Goal: Task Accomplishment & Management: Use online tool/utility

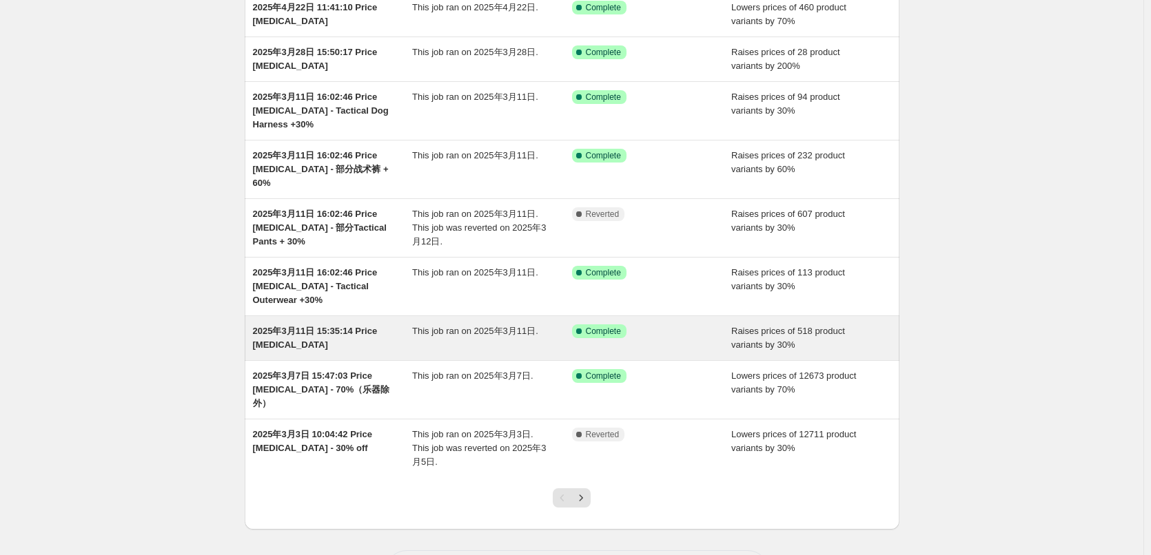
scroll to position [196, 0]
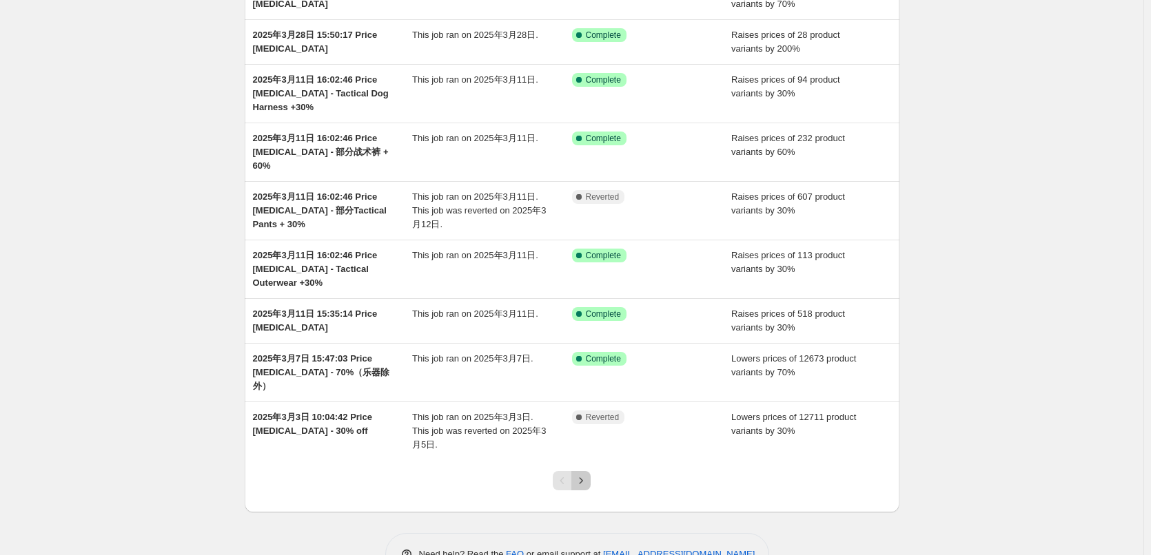
click at [582, 474] on icon "Next" at bounding box center [581, 481] width 14 height 14
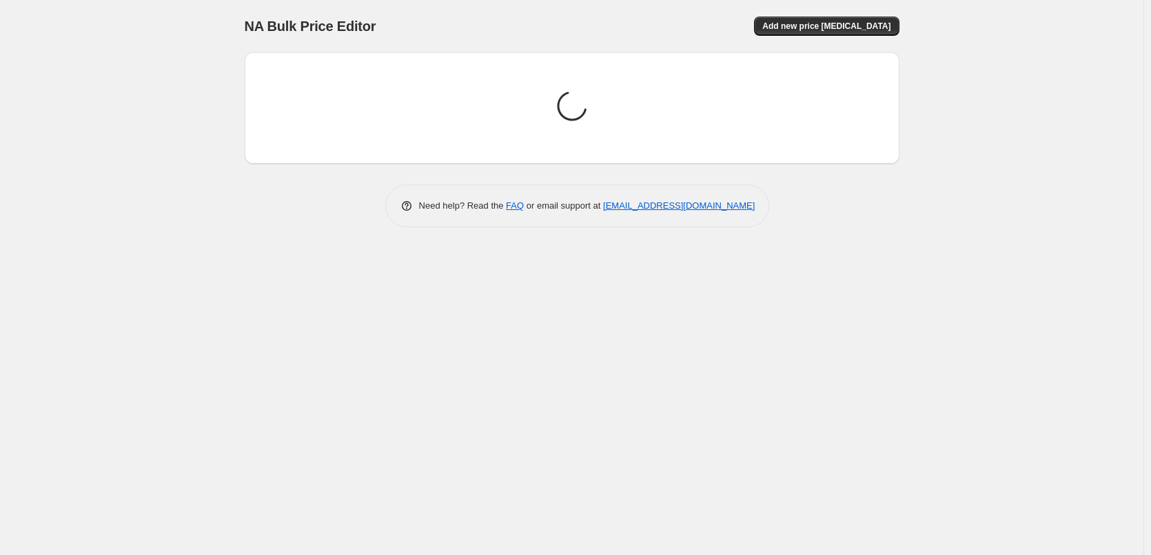
scroll to position [0, 0]
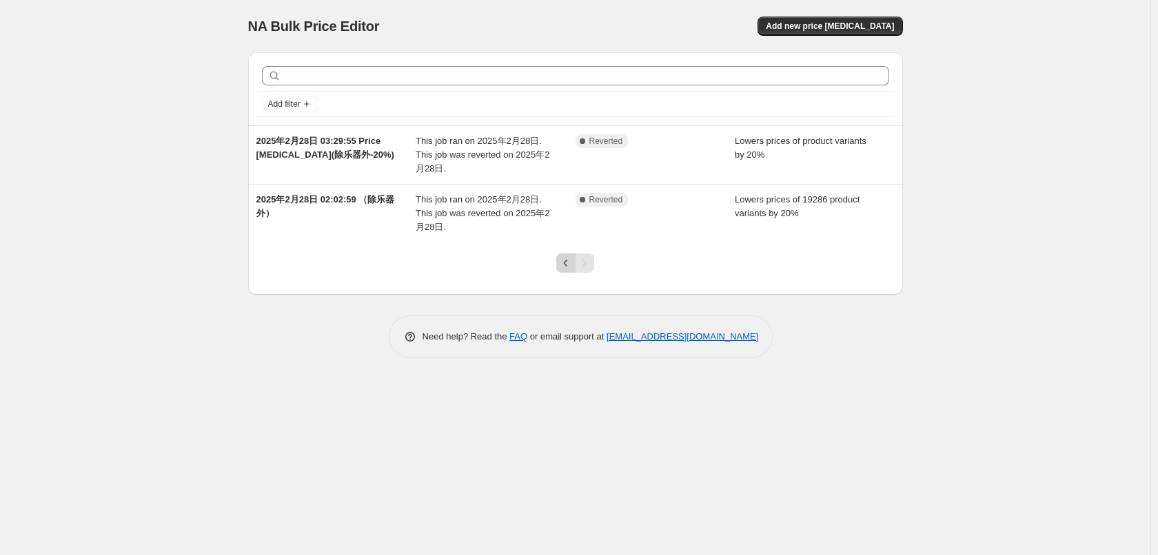
click at [563, 262] on icon "Previous" at bounding box center [566, 263] width 14 height 14
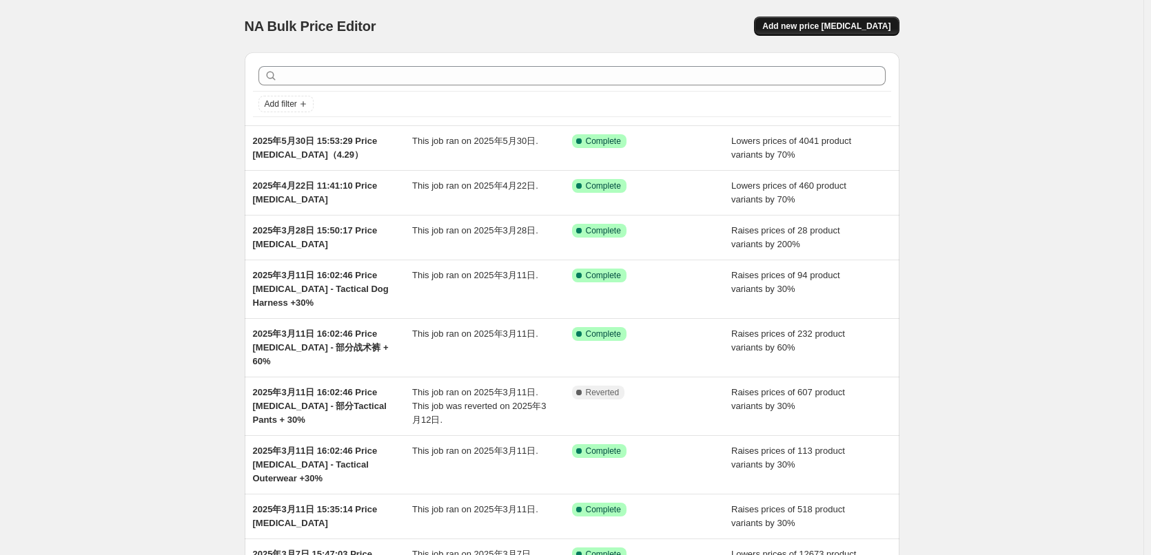
click at [799, 28] on span "Add new price [MEDICAL_DATA]" at bounding box center [826, 26] width 128 height 11
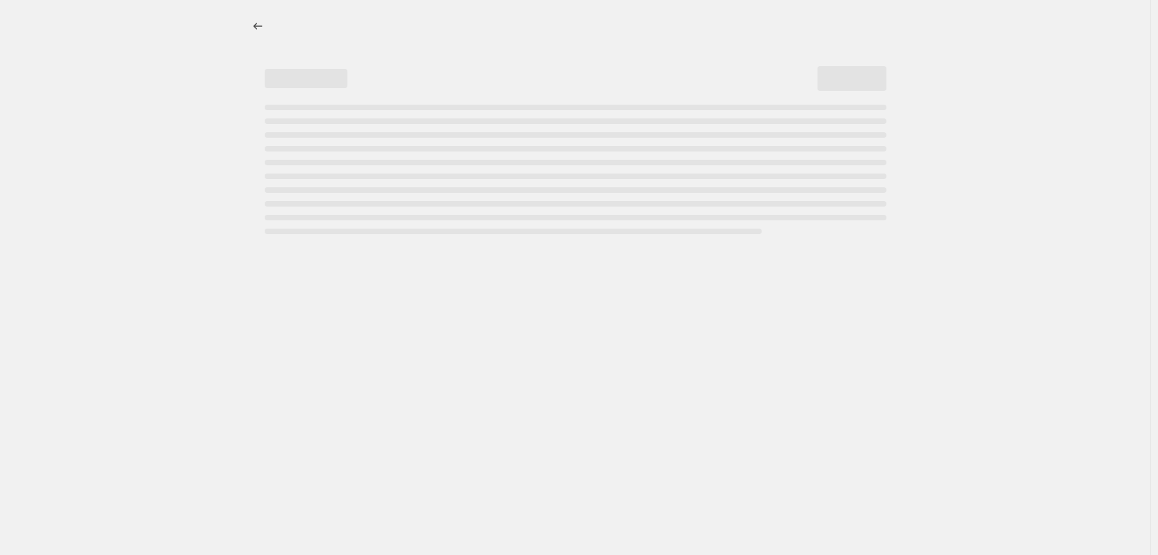
select select "percentage"
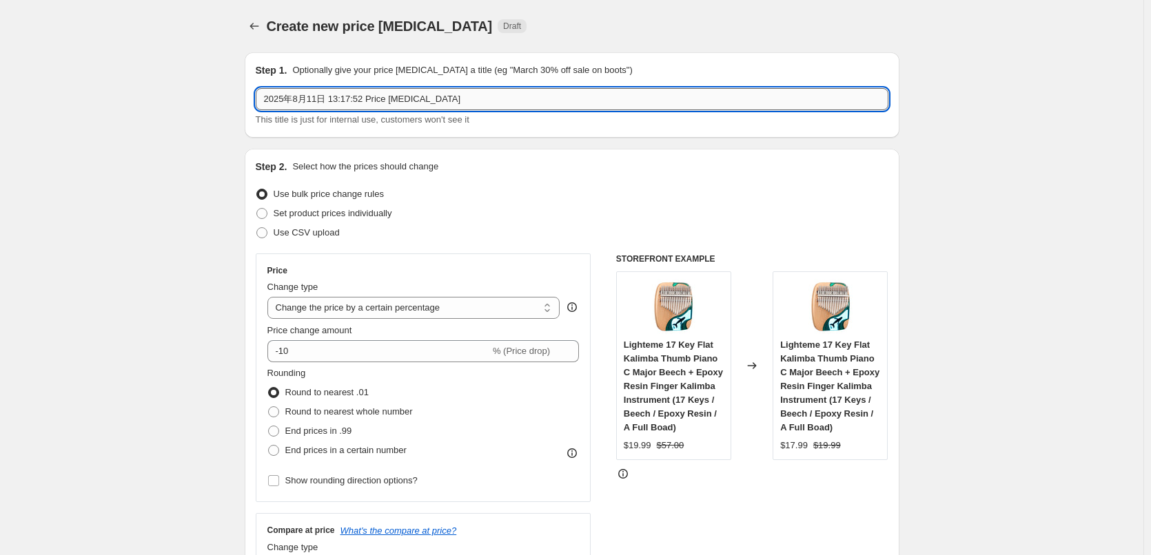
click at [439, 97] on input "2025年8月11日 13:17:52 Price [MEDICAL_DATA]" at bounding box center [572, 99] width 633 height 22
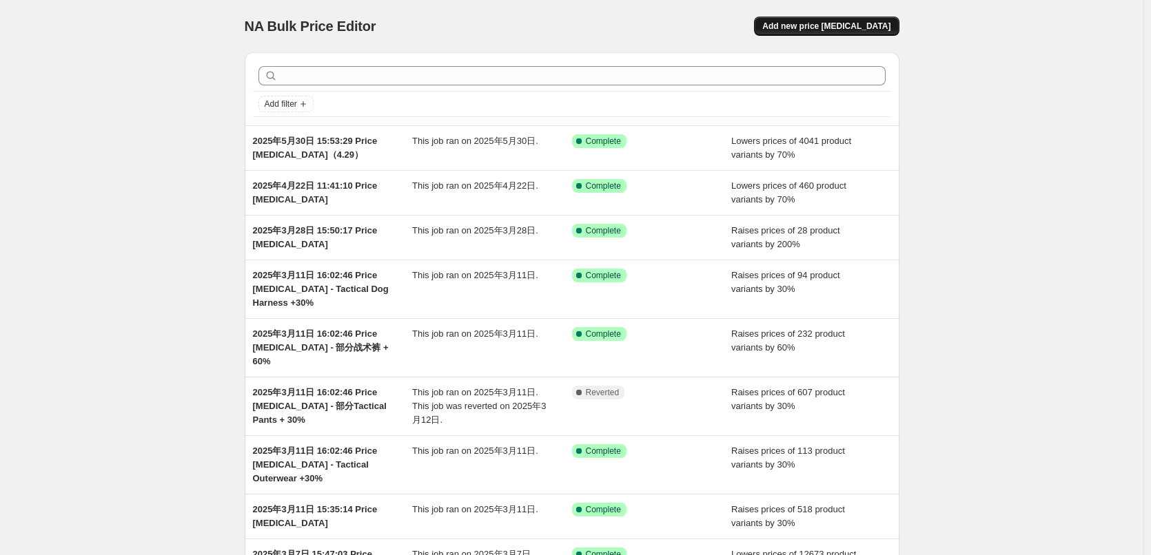
click at [822, 27] on span "Add new price [MEDICAL_DATA]" at bounding box center [826, 26] width 128 height 11
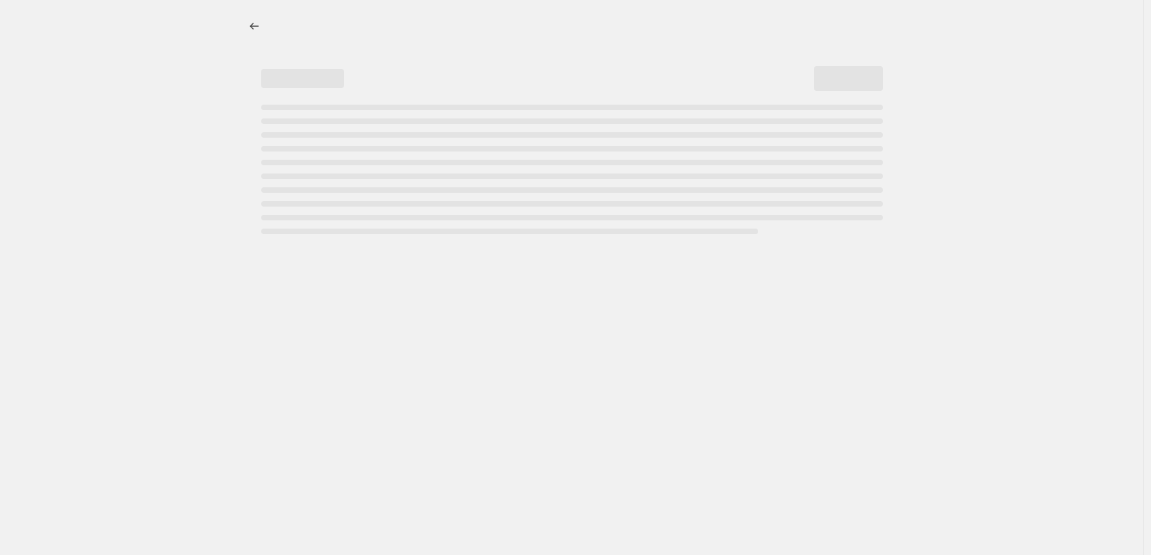
select select "percentage"
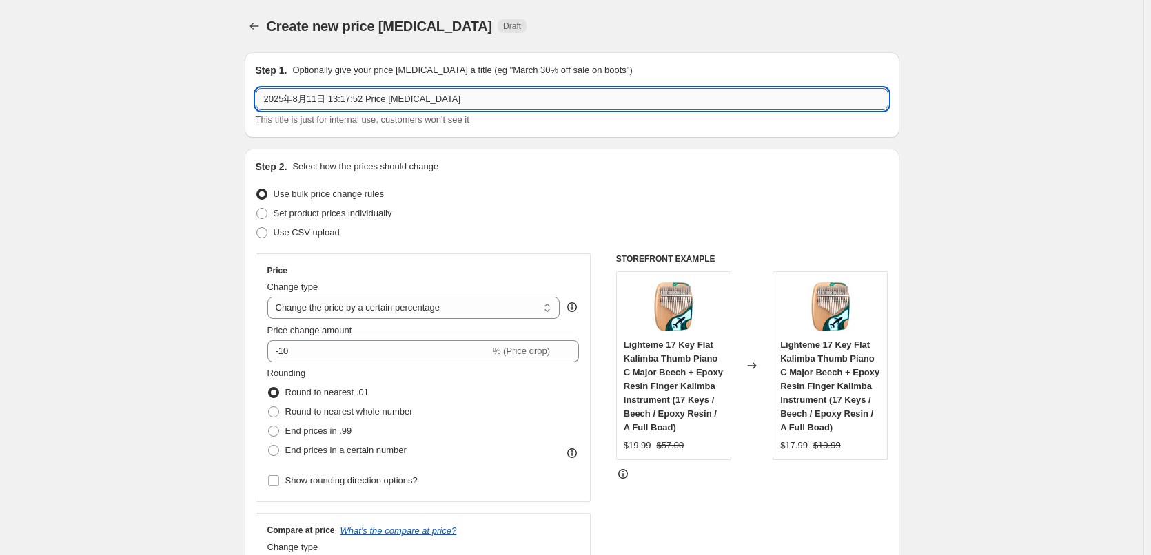
click at [472, 99] on input "2025年8月11日 13:17:52 Price [MEDICAL_DATA]" at bounding box center [572, 99] width 633 height 22
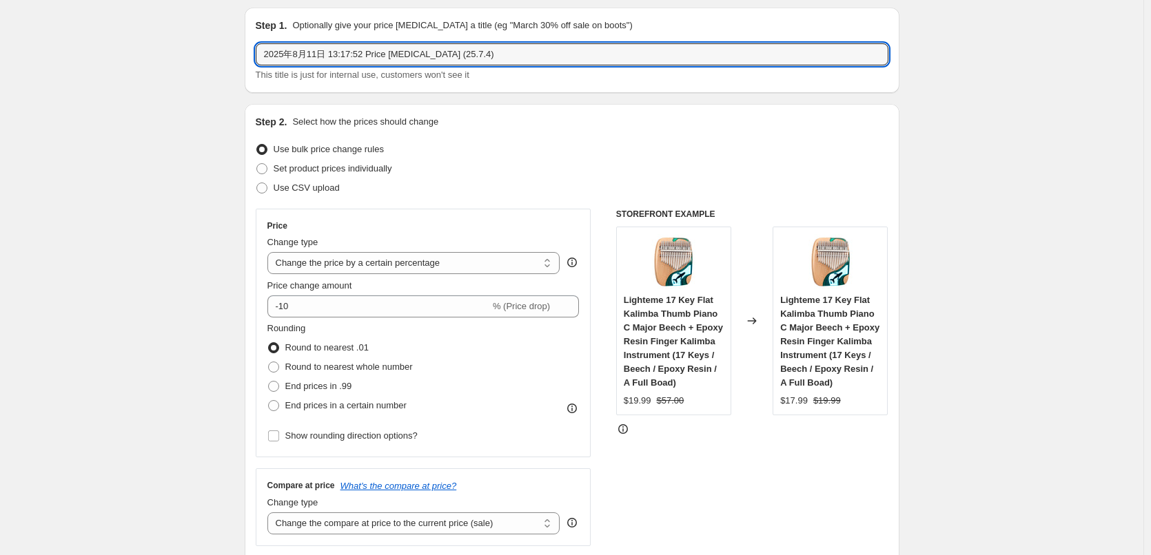
scroll to position [69, 0]
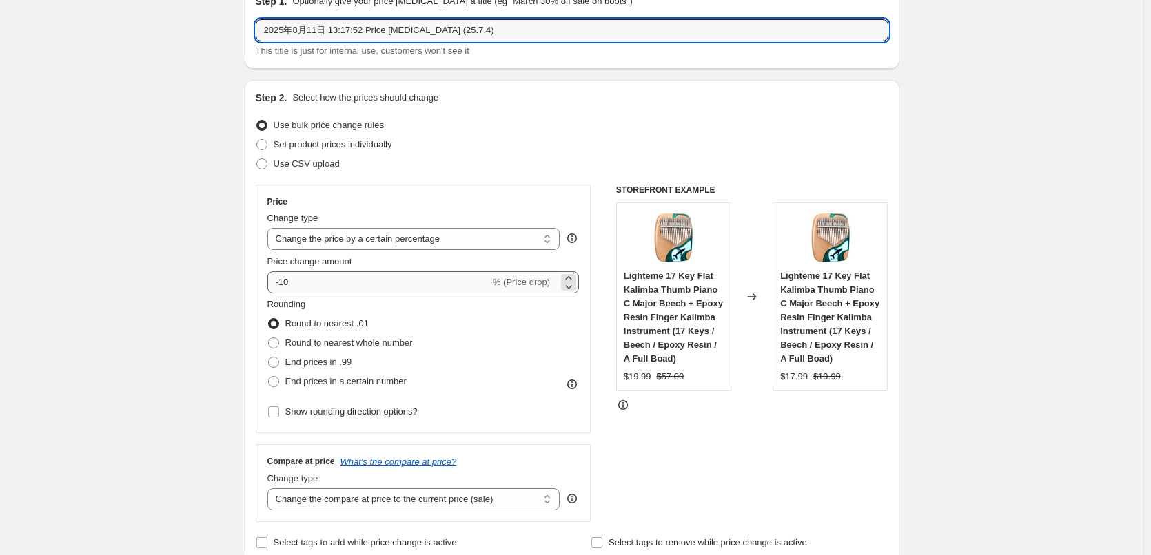
type input "2025年8月11日 13:17:52 Price [MEDICAL_DATA] (25.7.4)"
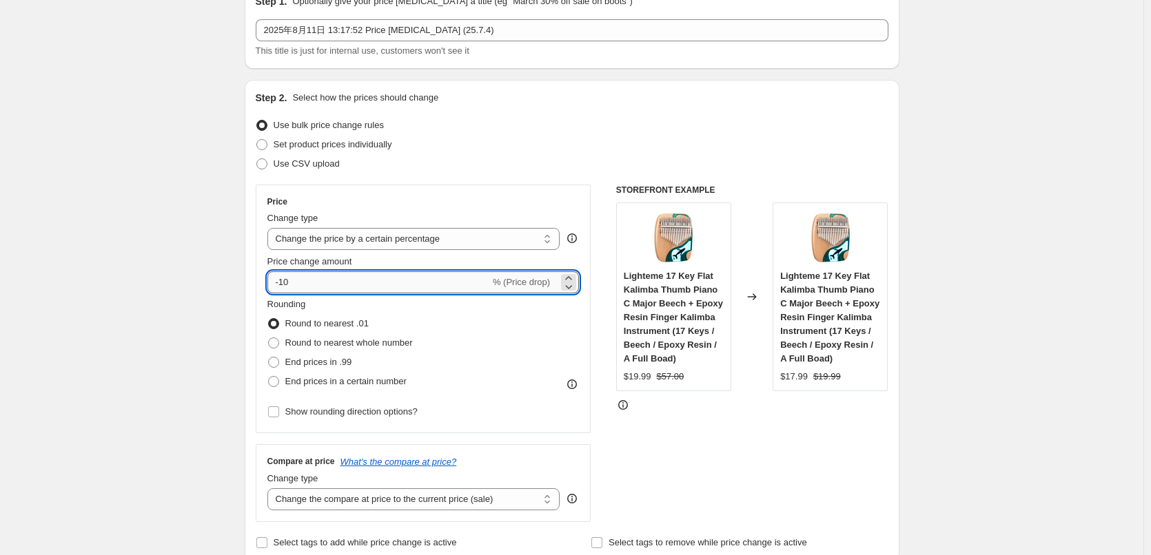
click at [283, 283] on input "-10" at bounding box center [378, 282] width 223 height 22
type input "-50"
click at [279, 362] on span at bounding box center [273, 362] width 11 height 11
click at [269, 358] on input "End prices in .99" at bounding box center [268, 357] width 1 height 1
radio input "true"
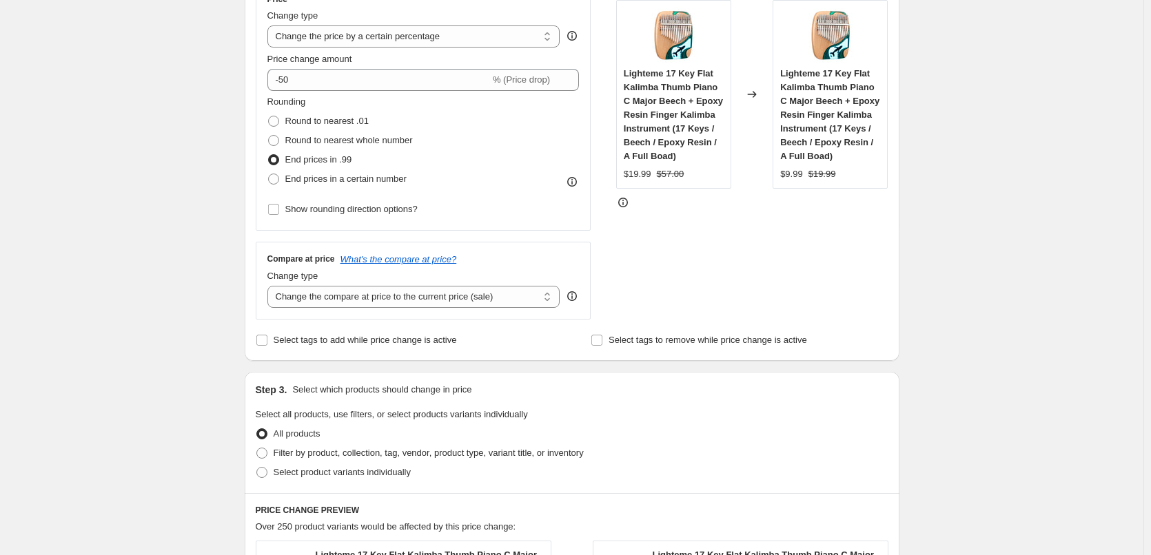
scroll to position [276, 0]
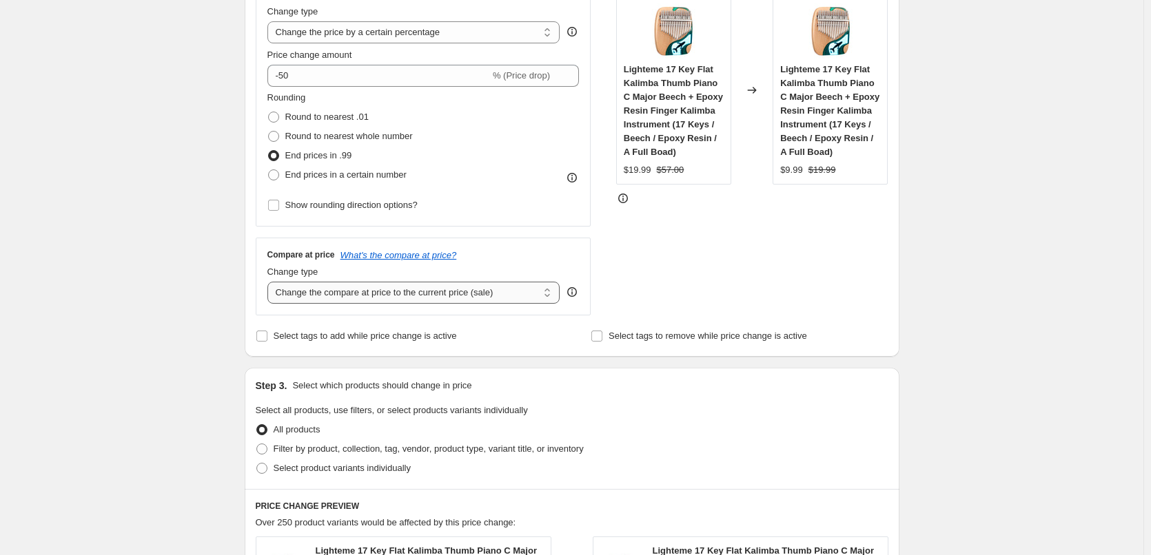
click at [418, 295] on select "Change the compare at price to the current price (sale) Change the compare at p…" at bounding box center [413, 293] width 293 height 22
select select "percentage"
click at [270, 282] on select "Change the compare at price to the current price (sale) Change the compare at p…" at bounding box center [413, 293] width 293 height 22
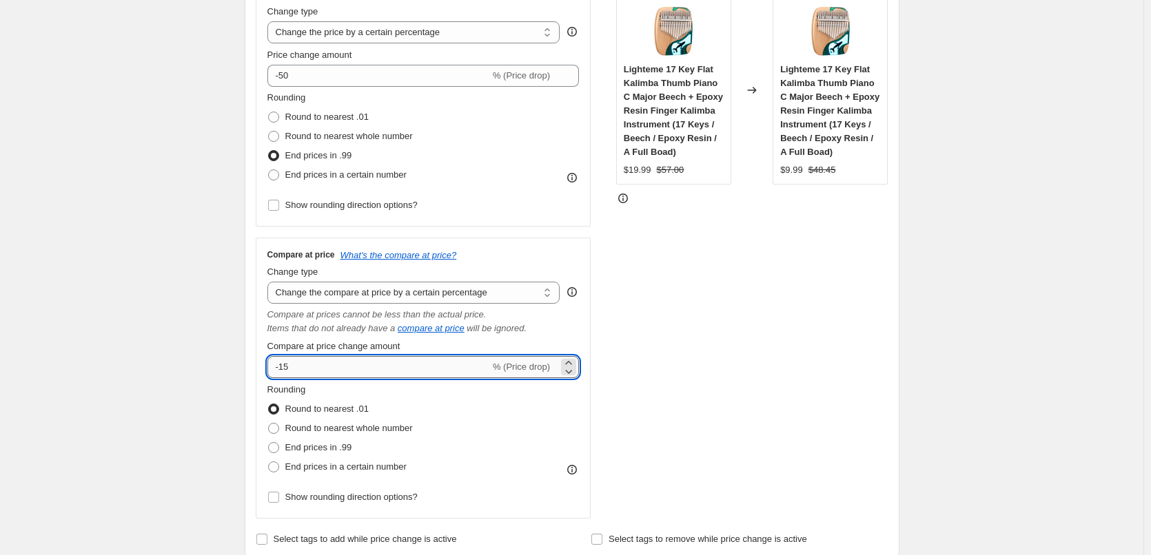
drag, startPoint x: 283, startPoint y: 367, endPoint x: 316, endPoint y: 366, distance: 32.4
click at [316, 366] on input "-15" at bounding box center [378, 367] width 223 height 22
type input "-50"
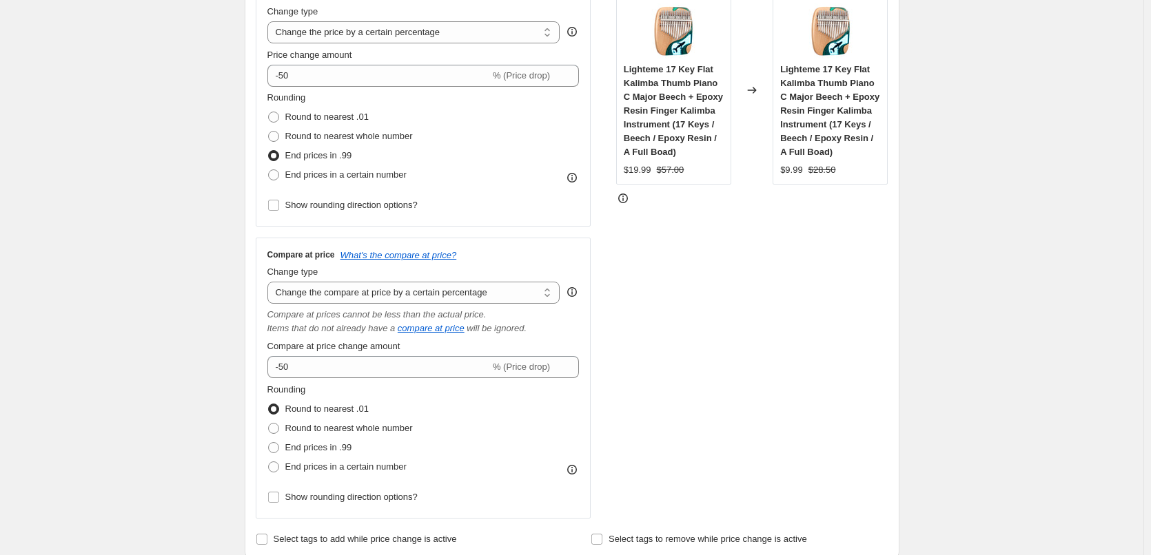
click at [728, 357] on div "STOREFRONT EXAMPLE Lighteme 17 Key Flat Kalimba Thumb Piano C Major Beech + Epo…" at bounding box center [752, 248] width 272 height 541
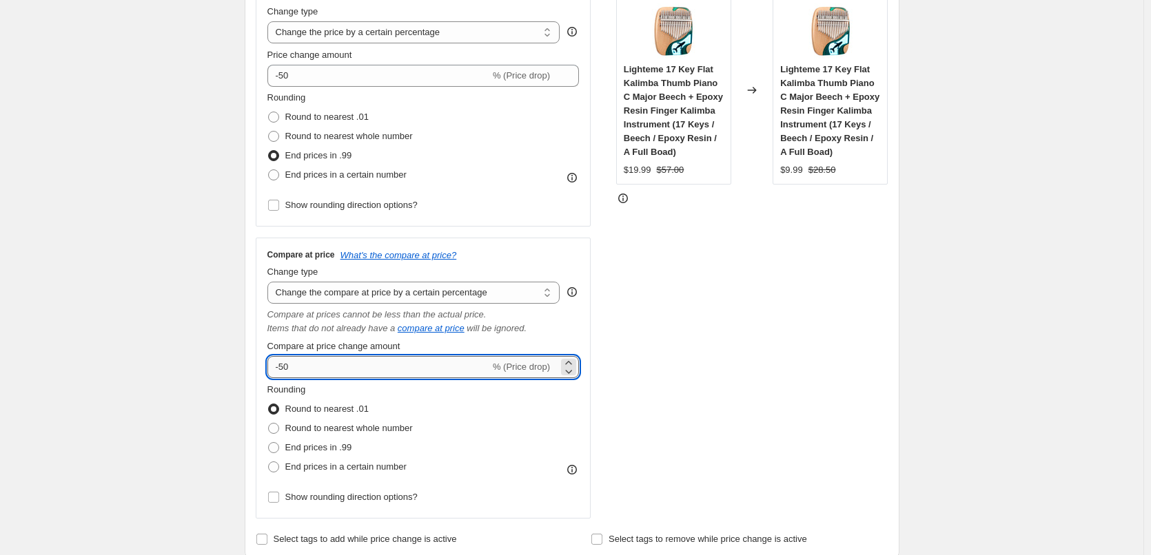
drag, startPoint x: 283, startPoint y: 367, endPoint x: 289, endPoint y: 371, distance: 8.0
click at [289, 371] on input "-50" at bounding box center [378, 367] width 223 height 22
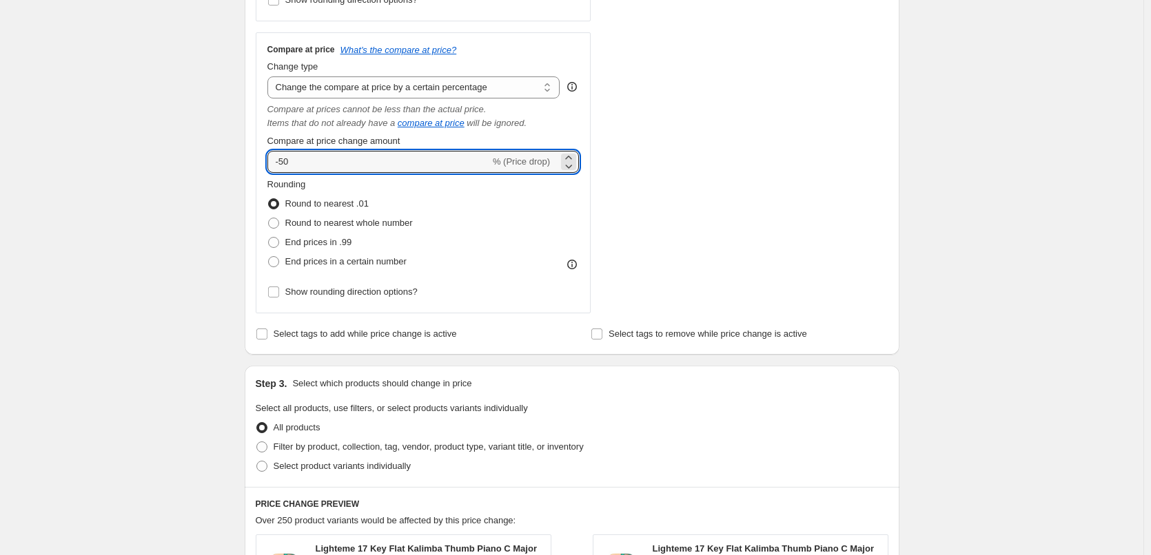
scroll to position [482, 0]
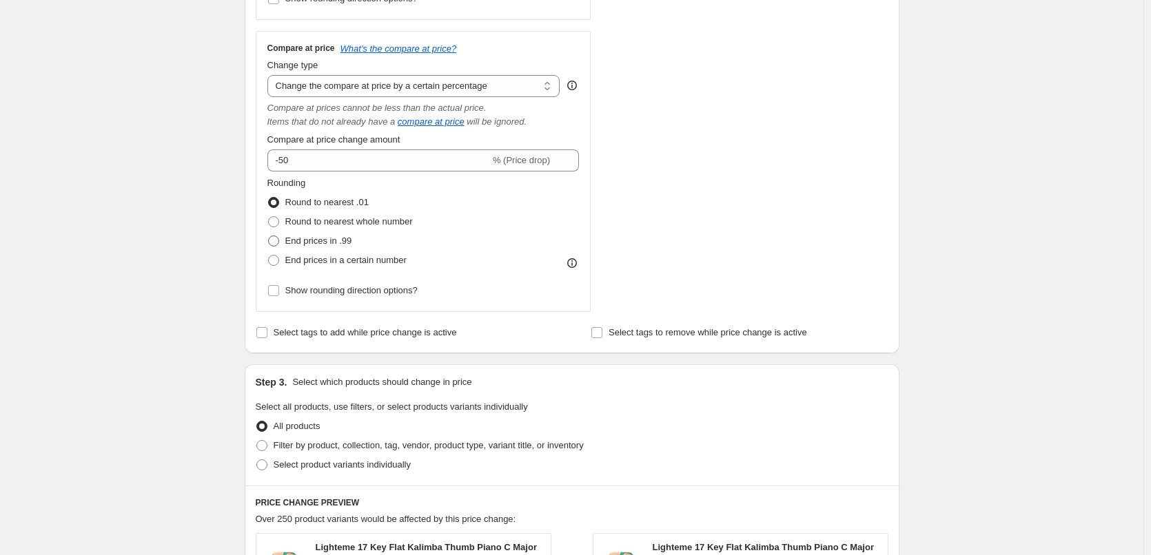
click at [276, 240] on span at bounding box center [273, 241] width 11 height 11
click at [269, 236] on input "End prices in .99" at bounding box center [268, 236] width 1 height 1
radio input "true"
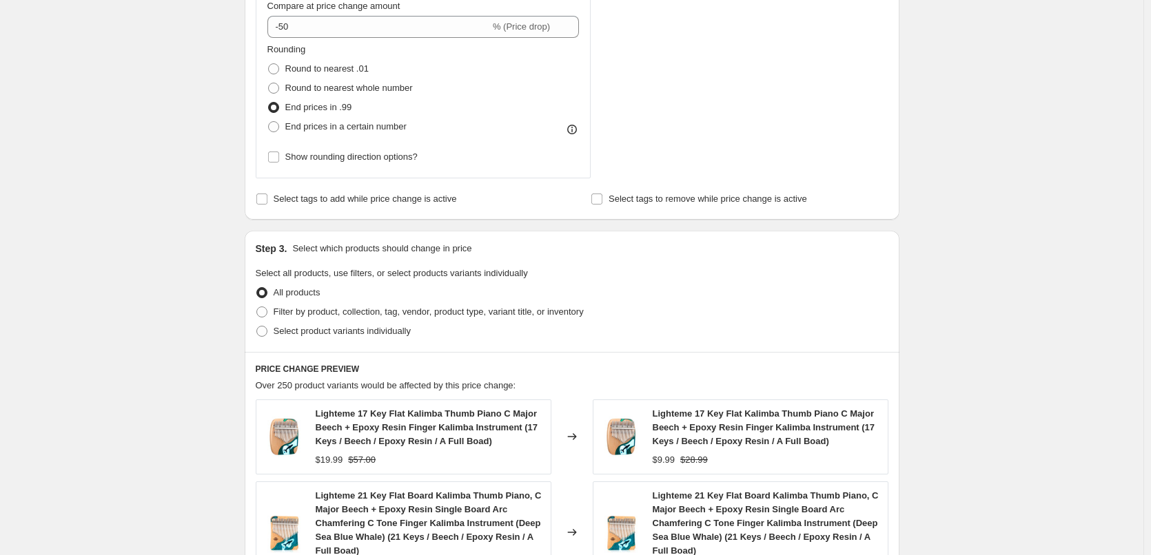
scroll to position [620, 0]
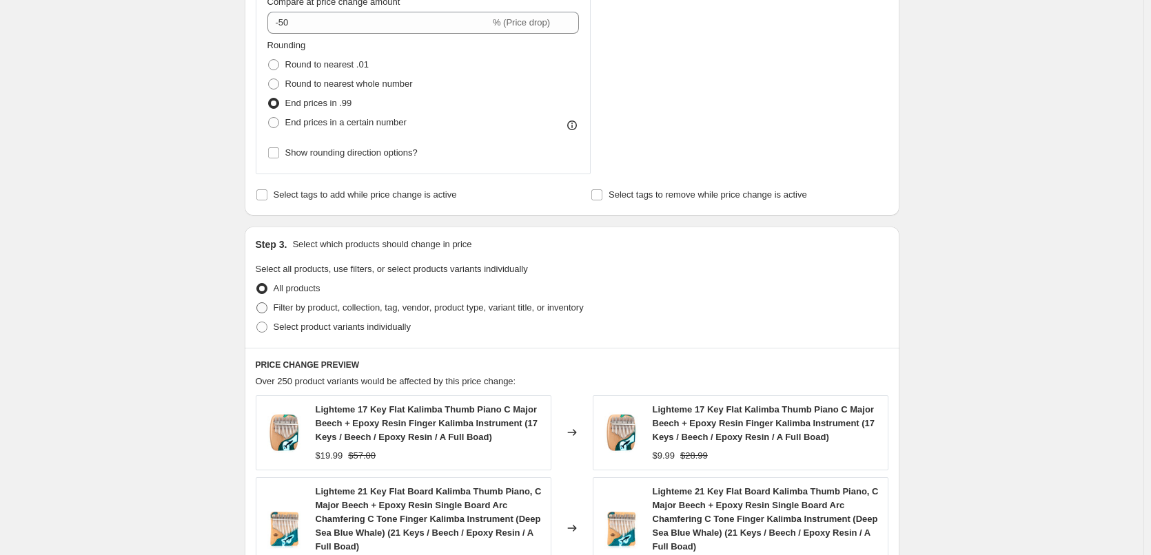
click at [260, 309] on span at bounding box center [261, 307] width 11 height 11
click at [257, 303] on input "Filter by product, collection, tag, vendor, product type, variant title, or inv…" at bounding box center [256, 302] width 1 height 1
radio input "true"
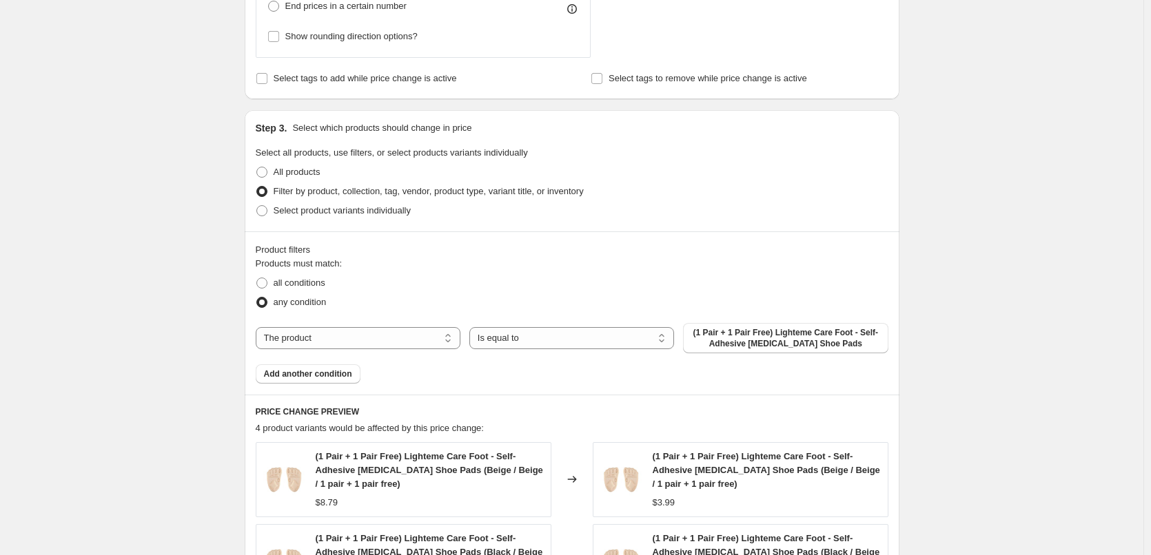
scroll to position [758, 0]
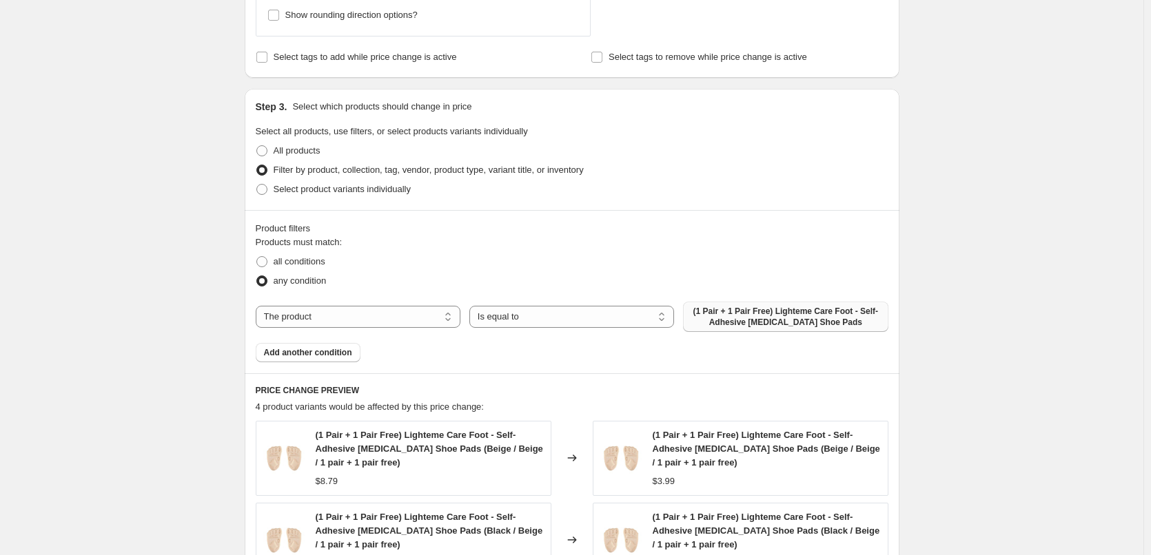
click at [754, 317] on span "(1 Pair + 1 Pair Free) Lighteme Care Foot - Self-Adhesive [MEDICAL_DATA] Shoe P…" at bounding box center [785, 317] width 188 height 22
click at [768, 318] on span "(1 Pair + 1 Pair Free) Lighteme Care Foot - Self-Adhesive [MEDICAL_DATA] Shoe P…" at bounding box center [785, 317] width 188 height 22
click at [516, 318] on select "Is equal to Is not equal to" at bounding box center [571, 317] width 205 height 22
click at [751, 317] on span "(1 Pair + 1 Pair Free) Lighteme Care Foot - Self-Adhesive [MEDICAL_DATA] Shoe P…" at bounding box center [785, 317] width 188 height 22
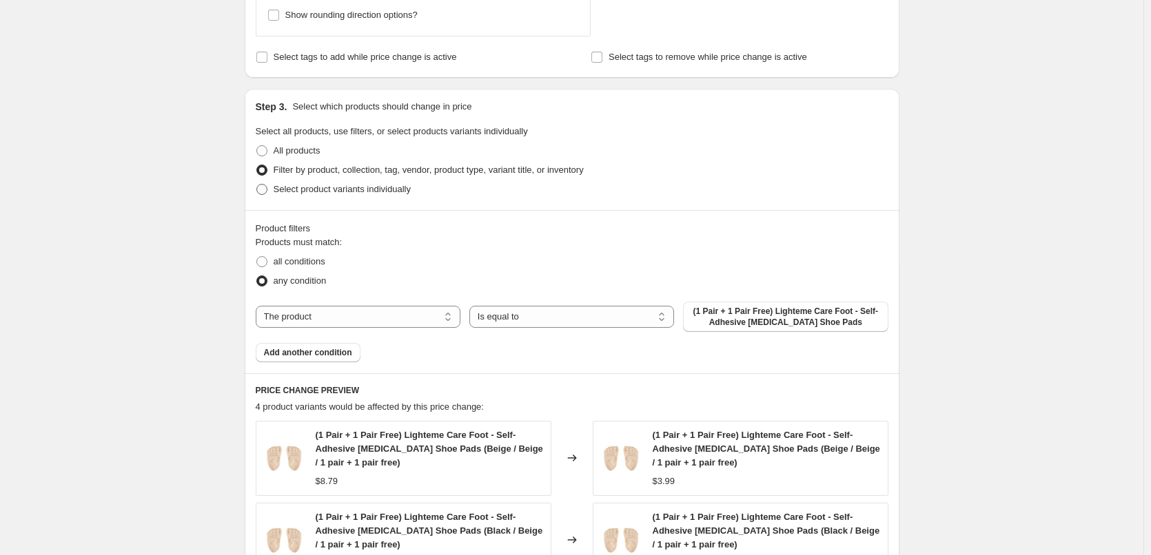
click at [265, 189] on span at bounding box center [261, 189] width 11 height 11
click at [257, 185] on input "Select product variants individually" at bounding box center [256, 184] width 1 height 1
radio input "true"
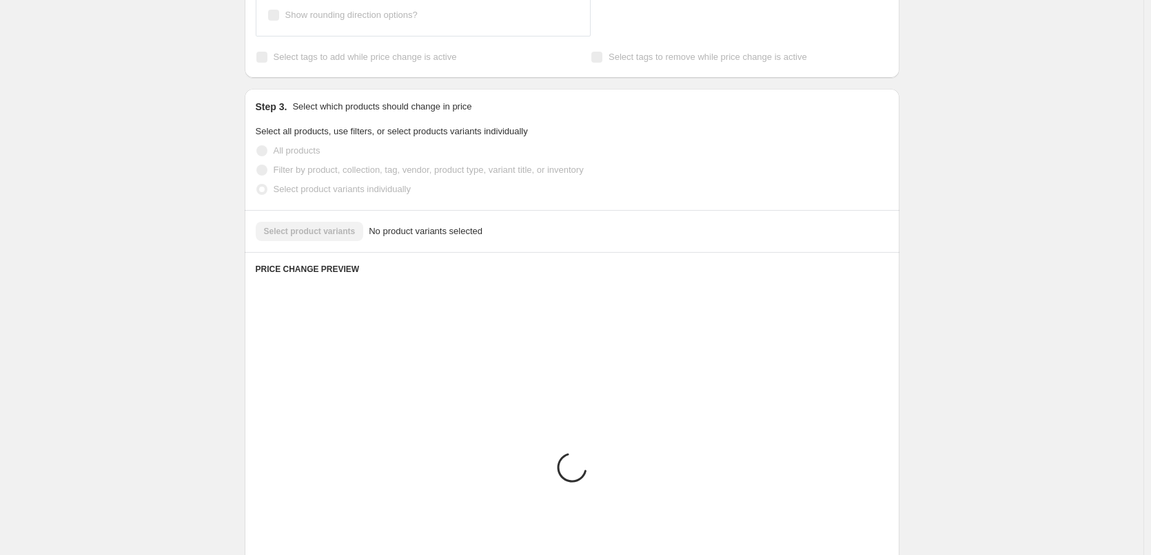
scroll to position [721, 0]
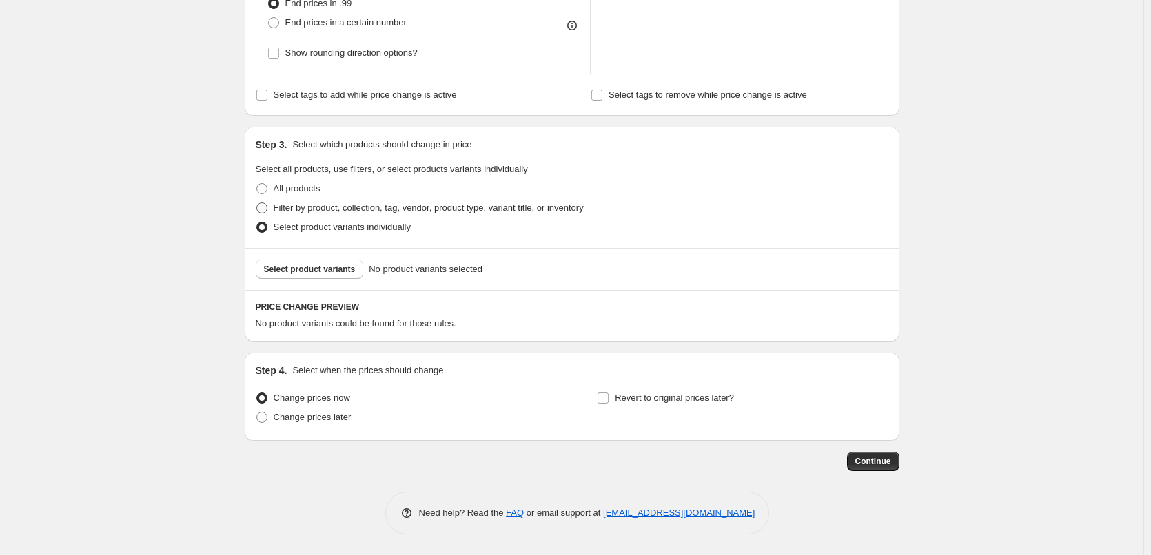
click at [264, 206] on span at bounding box center [261, 208] width 11 height 11
click at [257, 203] on input "Filter by product, collection, tag, vendor, product type, variant title, or inv…" at bounding box center [256, 203] width 1 height 1
radio input "true"
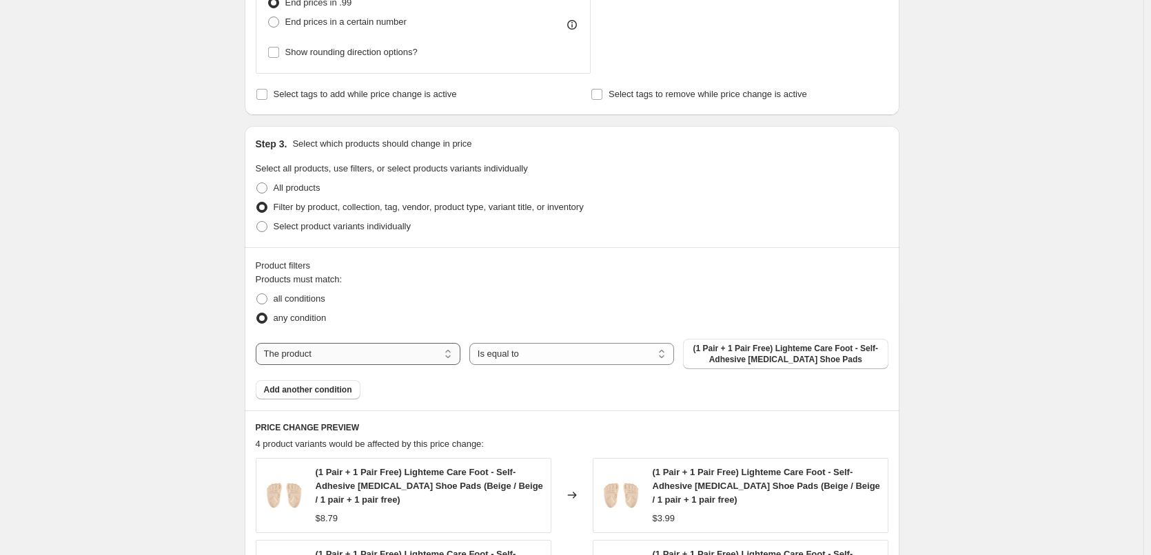
click at [353, 360] on select "The product The product's collection The product's tag The product's vendor The…" at bounding box center [358, 354] width 205 height 22
select select "tag"
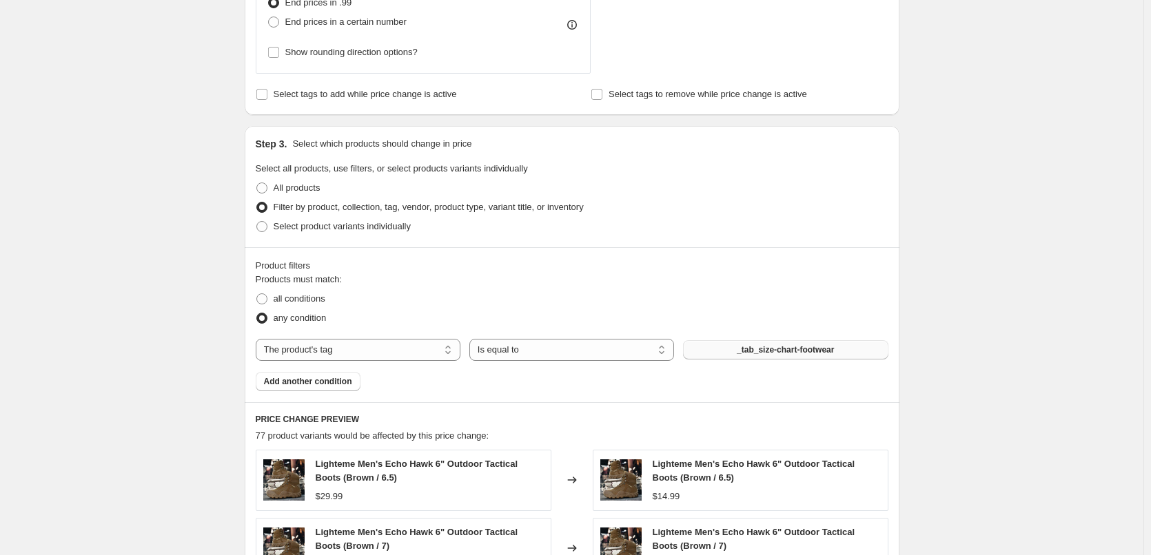
click at [776, 351] on span "_tab_size-chart-footwear" at bounding box center [785, 350] width 97 height 11
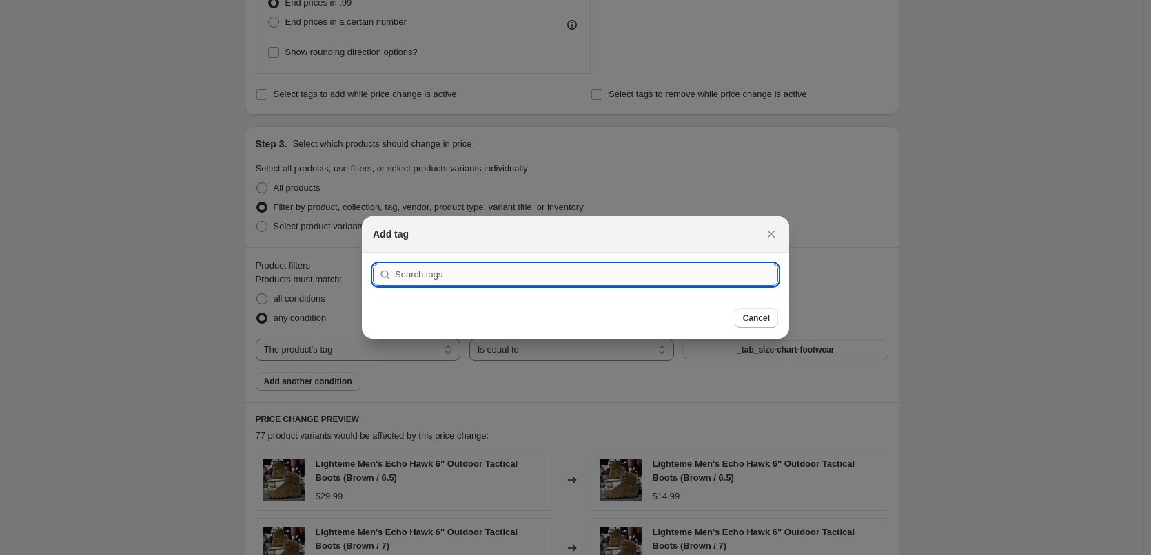
click at [438, 276] on input ":r5l:" at bounding box center [586, 275] width 383 height 22
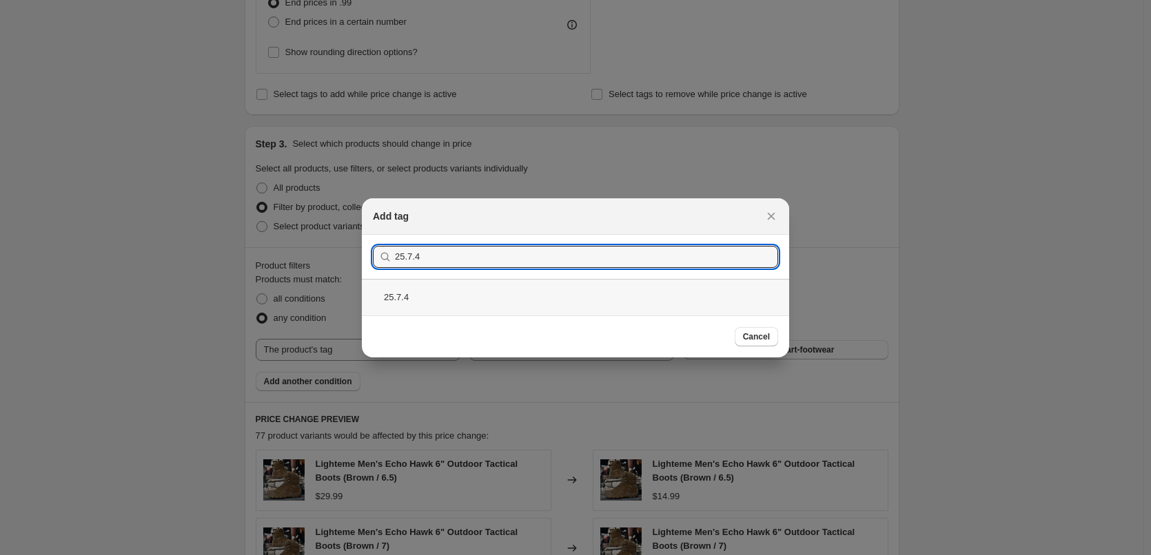
type input "25.7.4"
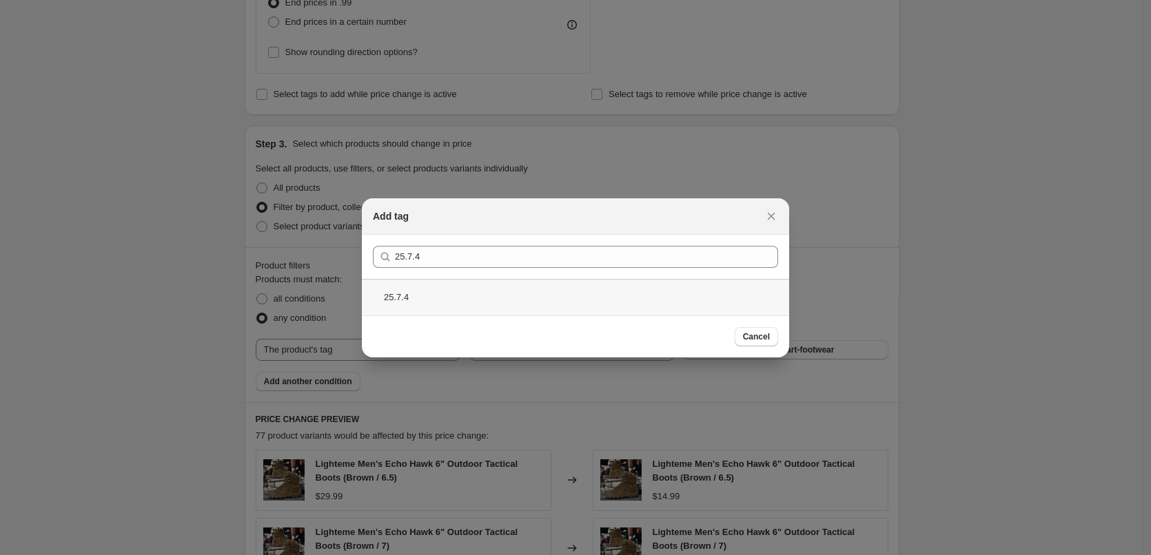
click at [400, 296] on div "25.7.4" at bounding box center [575, 297] width 427 height 37
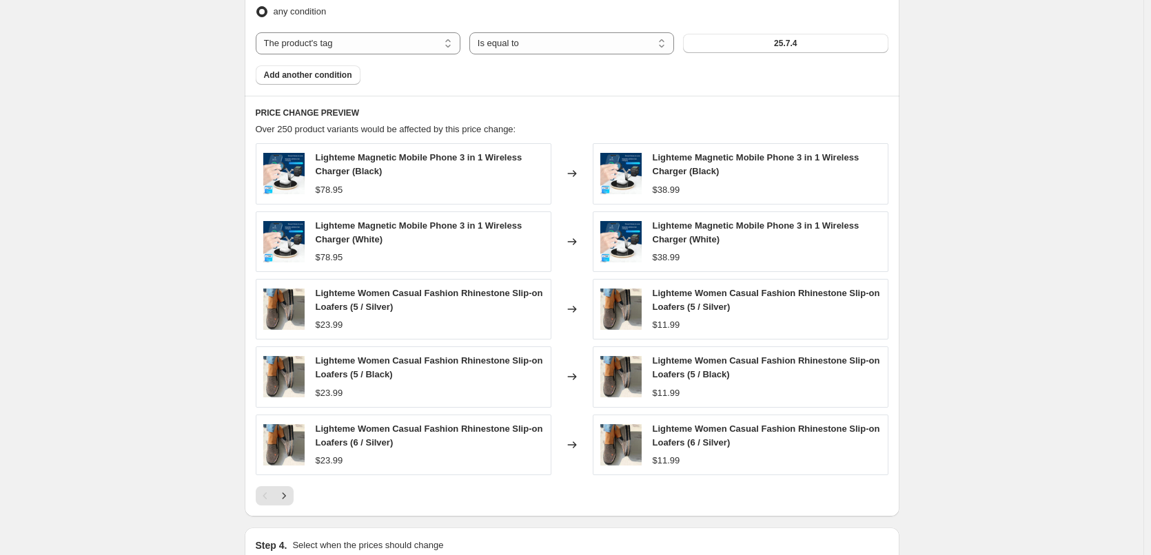
scroll to position [1203, 0]
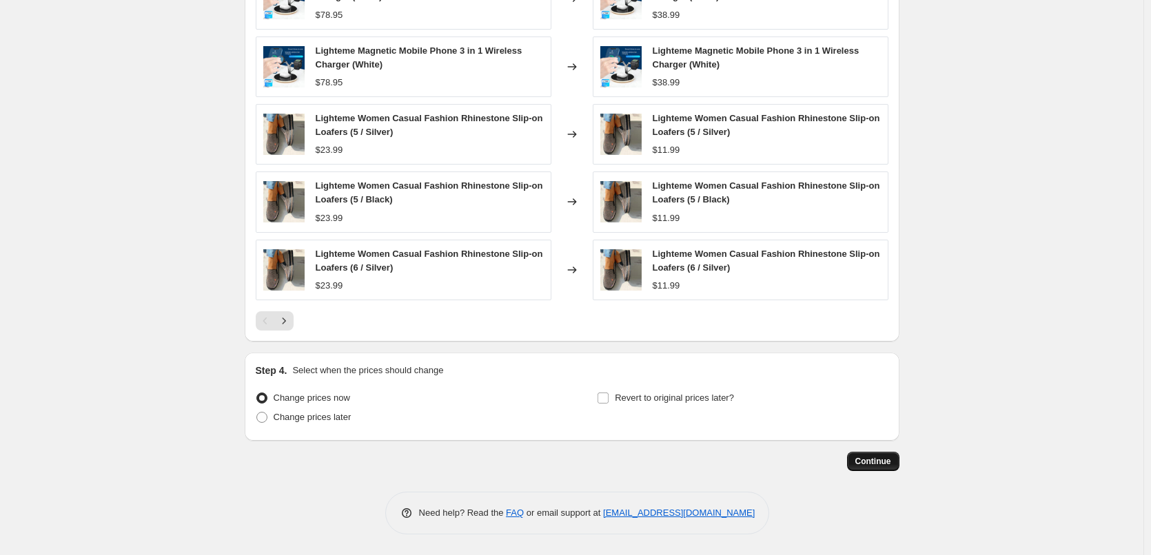
click at [876, 458] on span "Continue" at bounding box center [873, 461] width 36 height 11
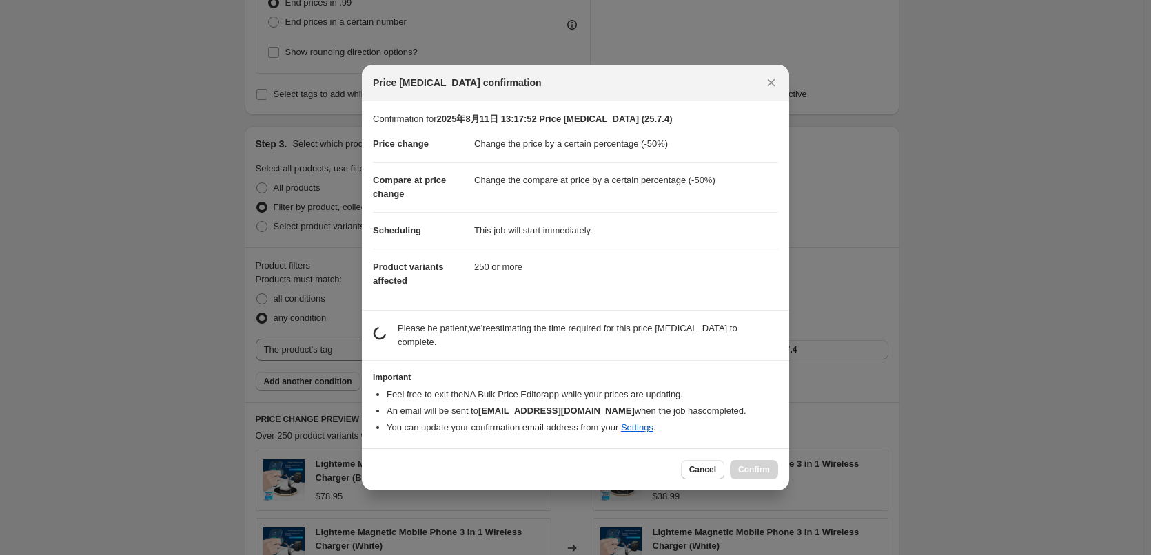
scroll to position [0, 0]
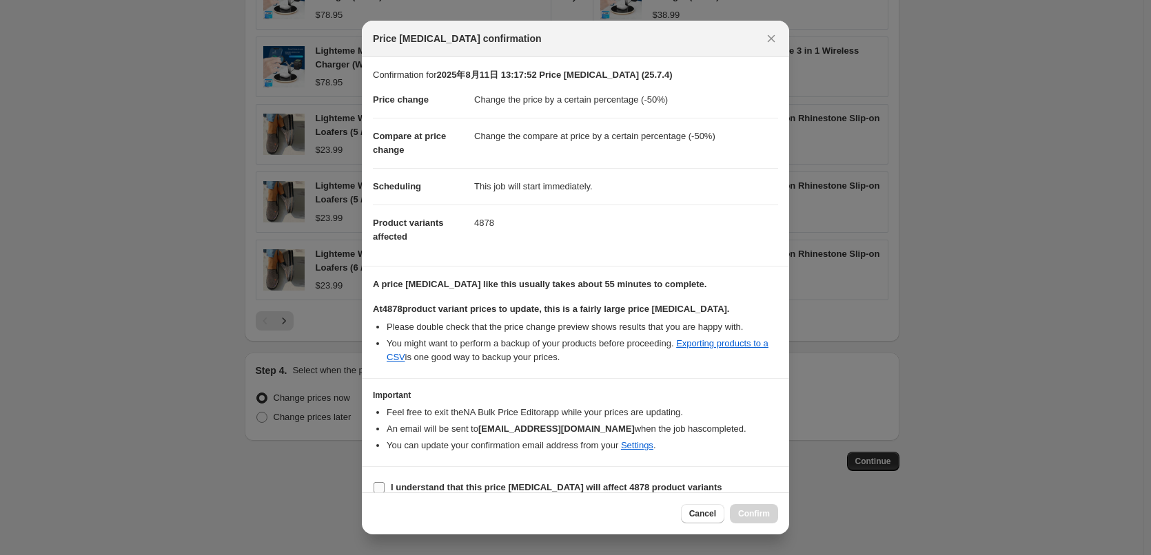
click at [380, 482] on input "I understand that this price [MEDICAL_DATA] will affect 4878 product variants" at bounding box center [378, 487] width 11 height 11
checkbox input "true"
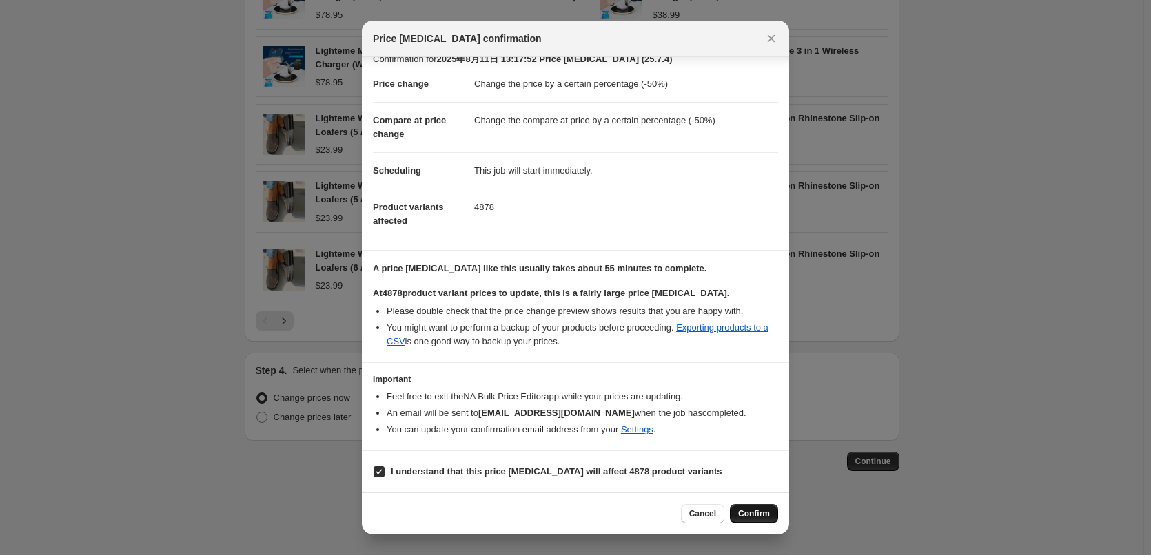
click at [744, 510] on span "Confirm" at bounding box center [754, 514] width 32 height 11
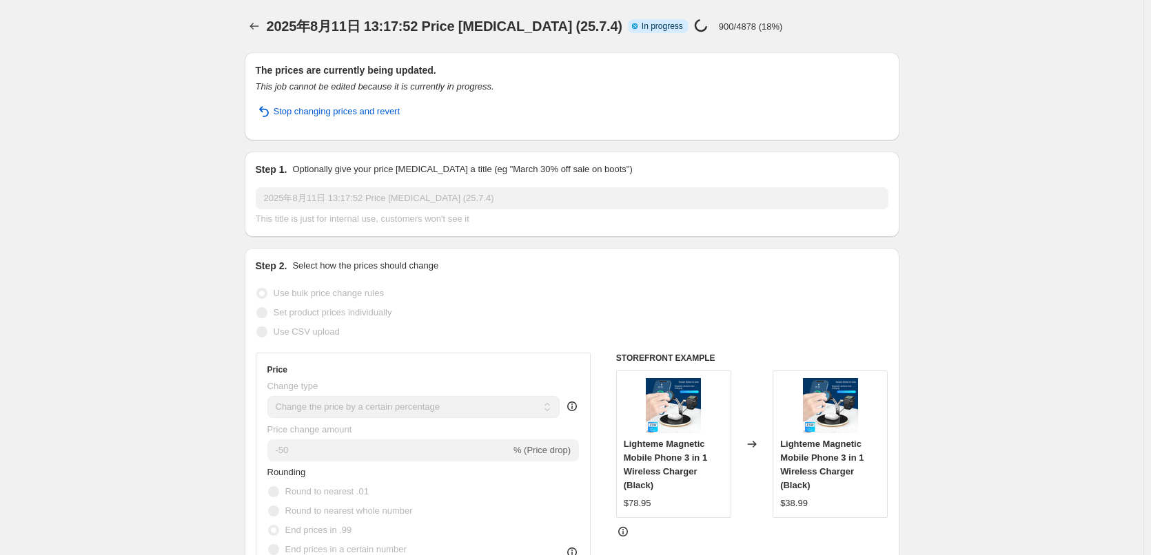
drag, startPoint x: 56, startPoint y: 278, endPoint x: 79, endPoint y: 268, distance: 25.3
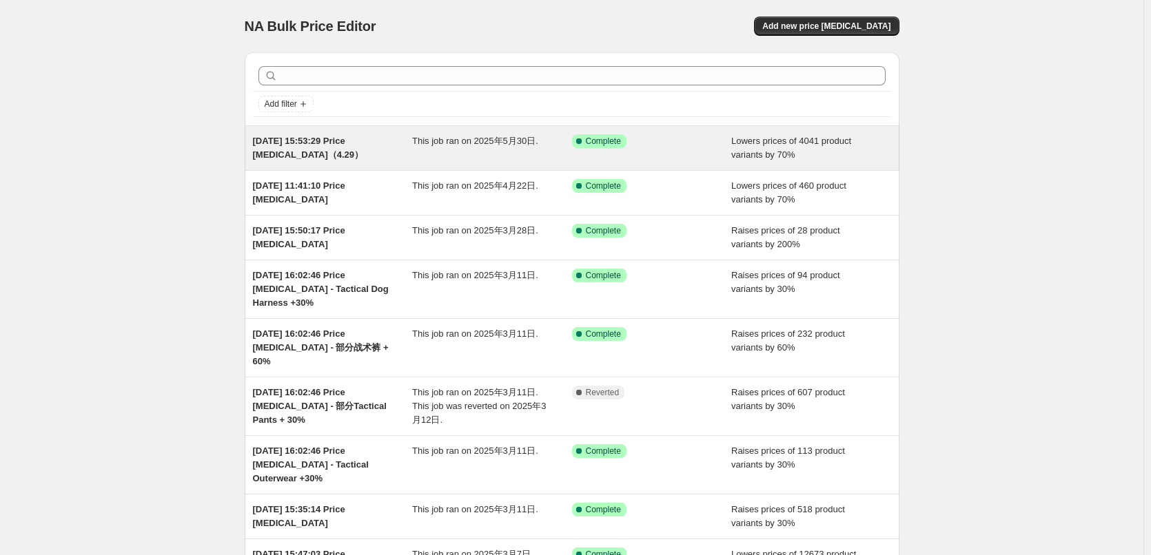
click at [292, 152] on span "[DATE] 15:53:29 Price [MEDICAL_DATA]（4.29）" at bounding box center [308, 148] width 111 height 24
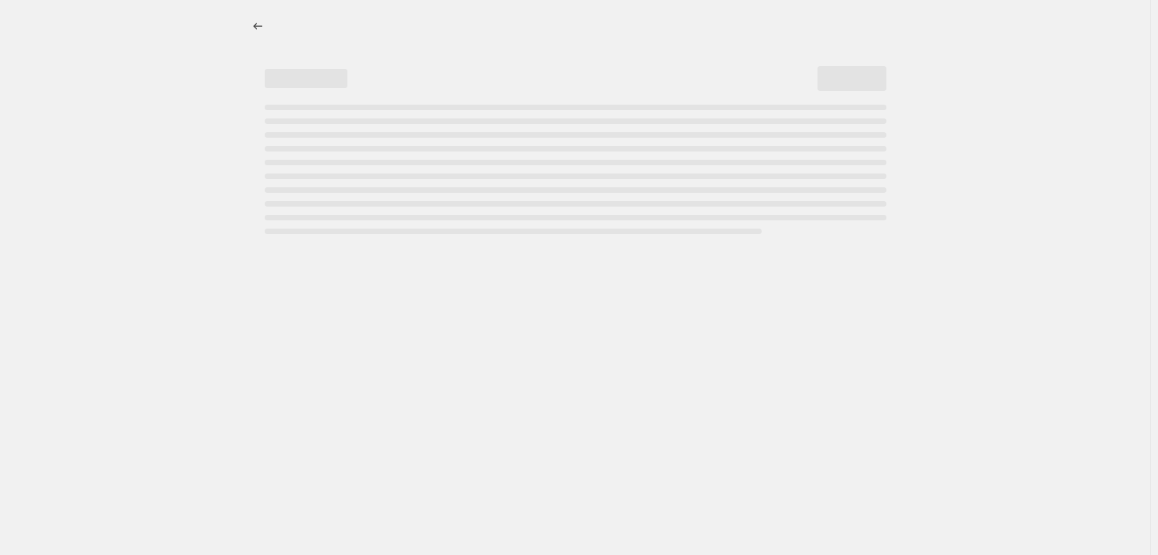
select select "percentage"
select select "tag"
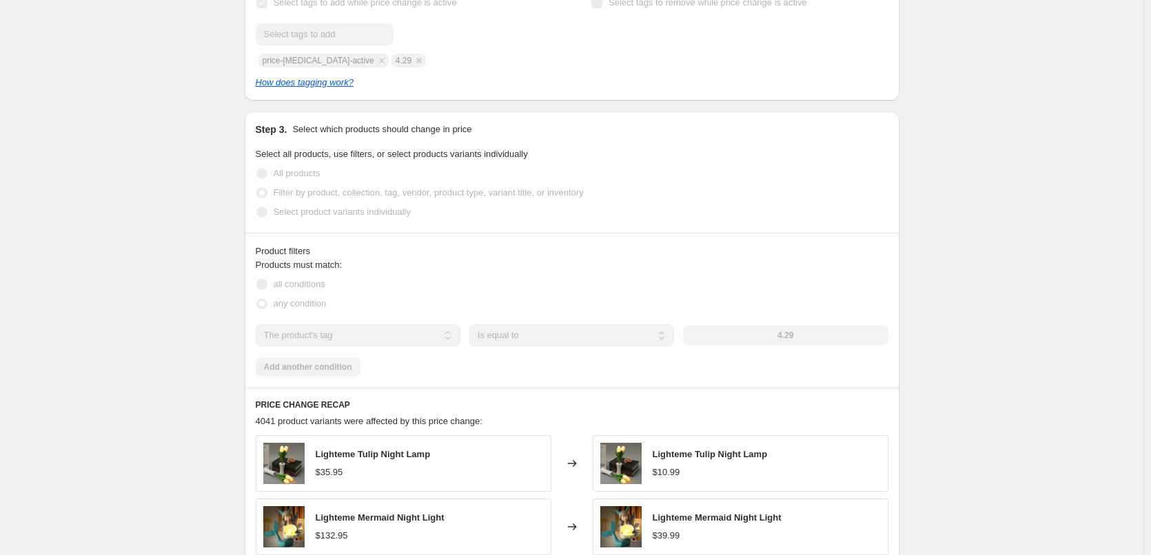
scroll to position [945, 0]
